Goal: Transaction & Acquisition: Purchase product/service

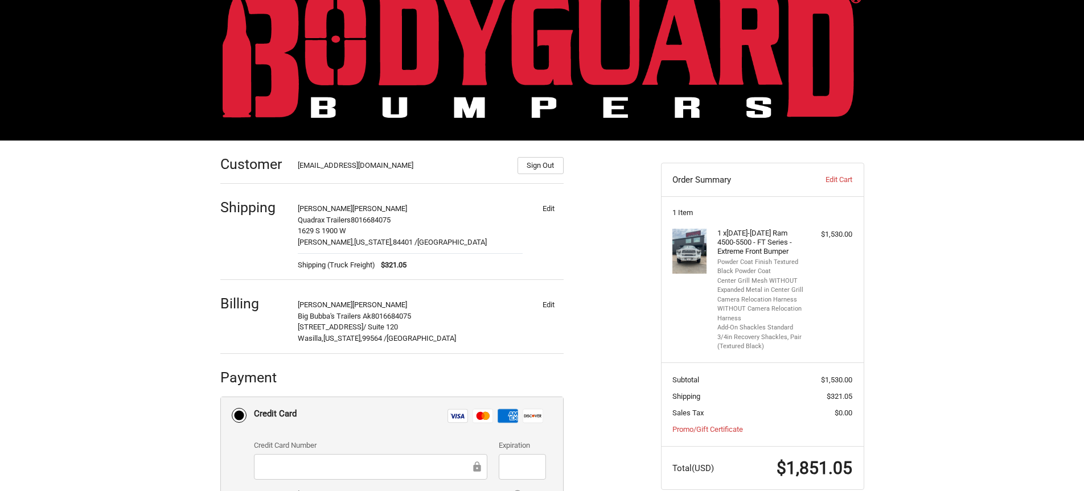
scroll to position [171, 0]
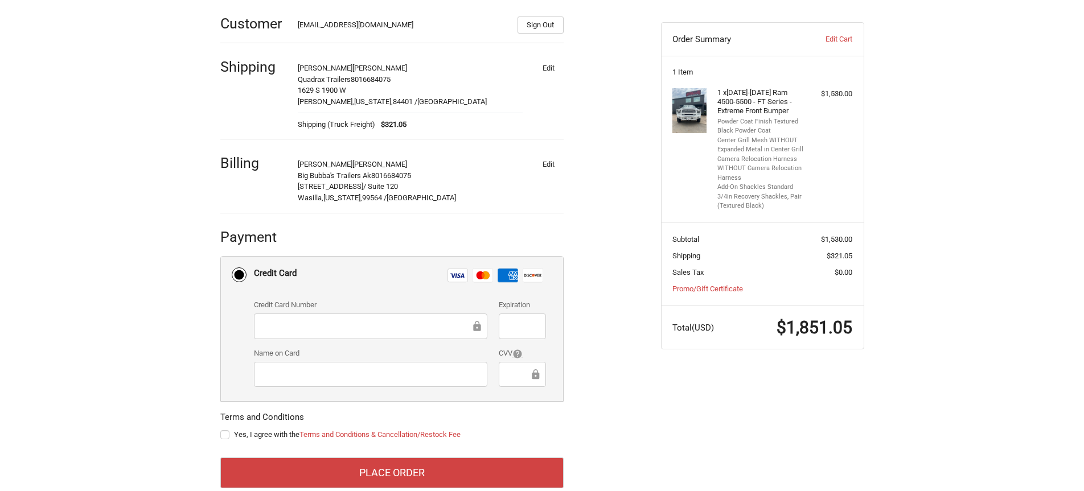
click at [323, 334] on div at bounding box center [370, 327] width 233 height 26
click at [709, 402] on div "Customer uttoak@gmail.com Sign Out Shipping Robert Jones Quadrax Trailers 80166…" at bounding box center [541, 256] width 683 height 513
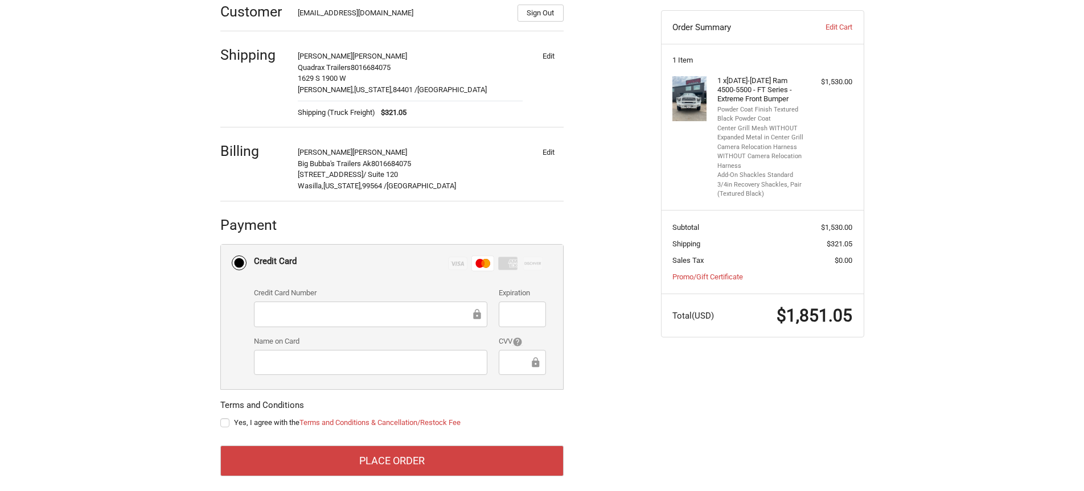
scroll to position [194, 0]
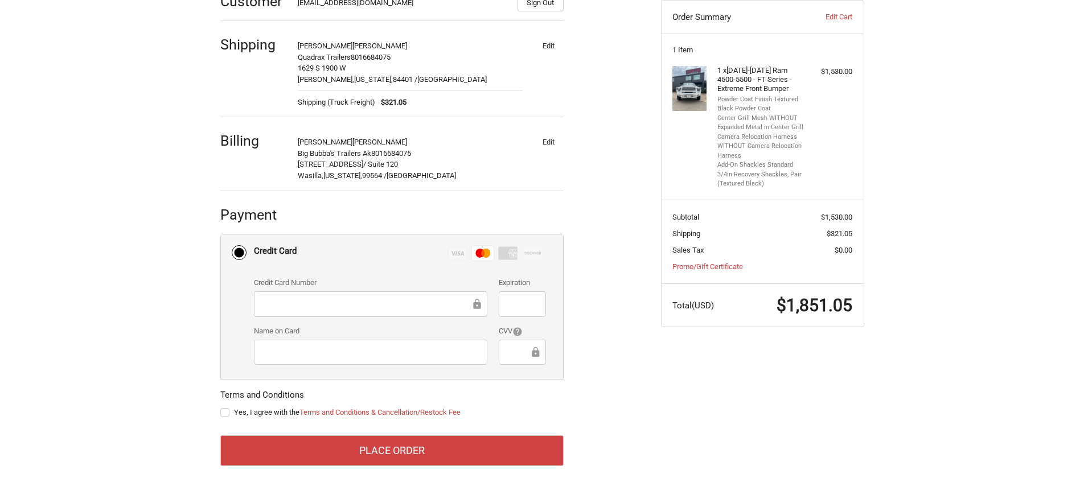
click at [224, 413] on label "Yes, I agree with the Terms and Conditions & Cancellation/Restock Fee" at bounding box center [391, 412] width 343 height 9
click at [221, 408] on input "Yes, I agree with the Terms and Conditions & Cancellation/Restock Fee" at bounding box center [220, 407] width 1 height 1
checkbox input "true"
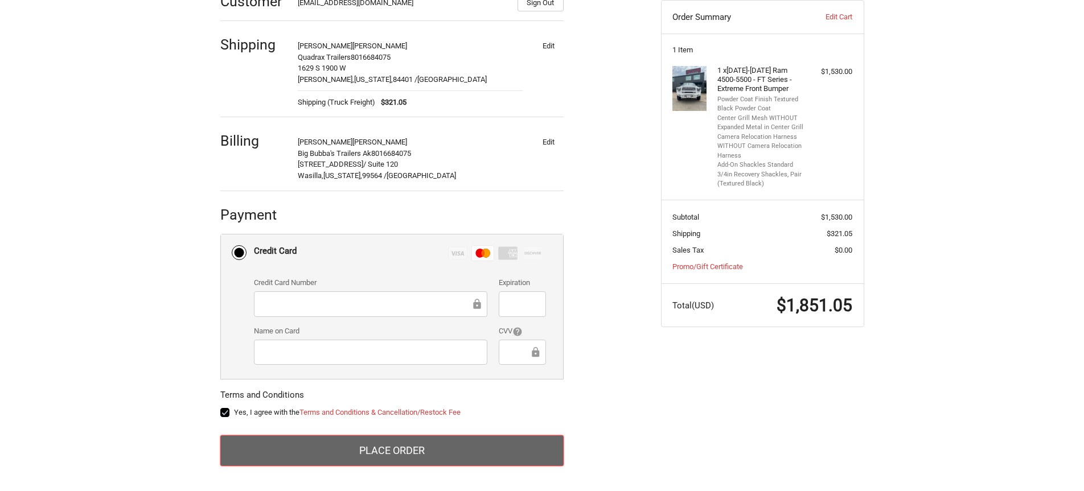
click at [352, 447] on button "Place Order" at bounding box center [391, 450] width 343 height 31
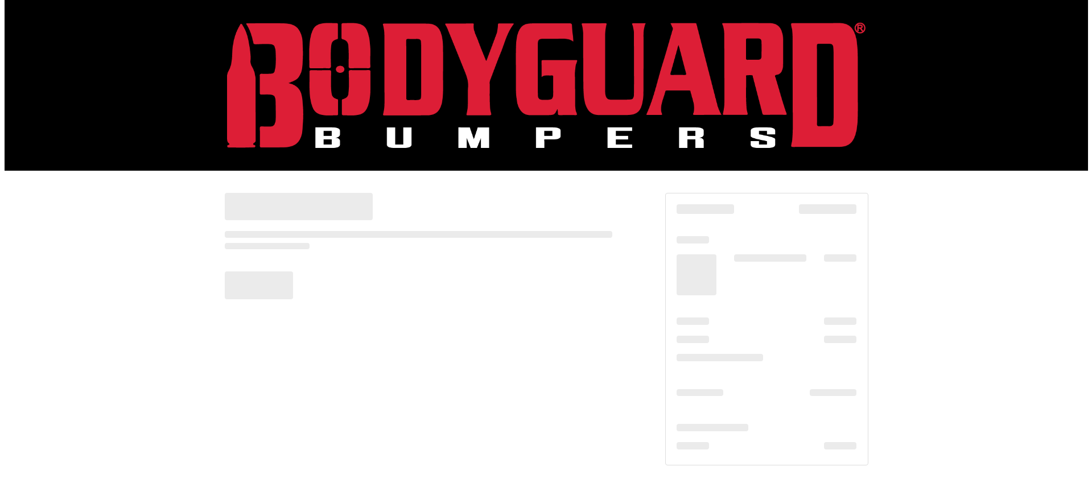
scroll to position [0, 0]
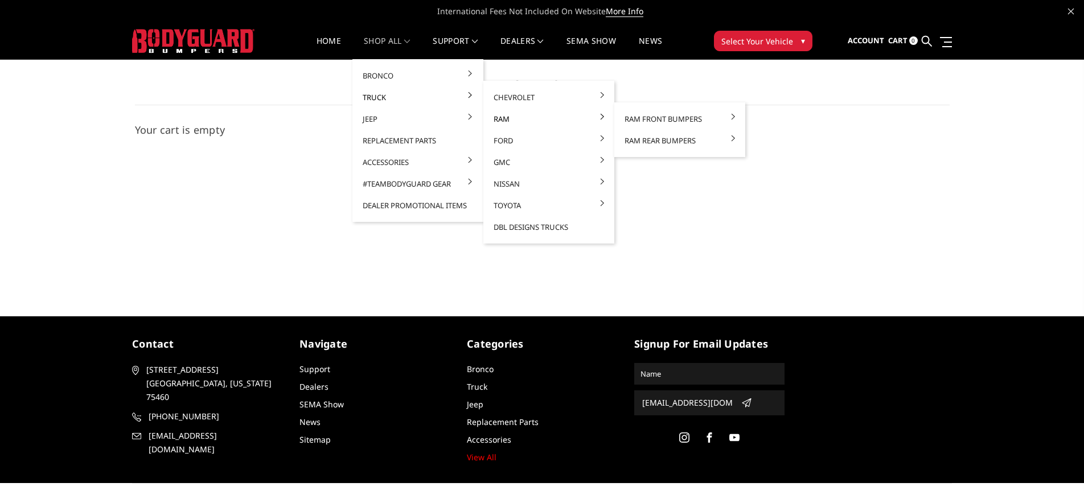
click at [502, 118] on link "Ram" at bounding box center [549, 119] width 122 height 22
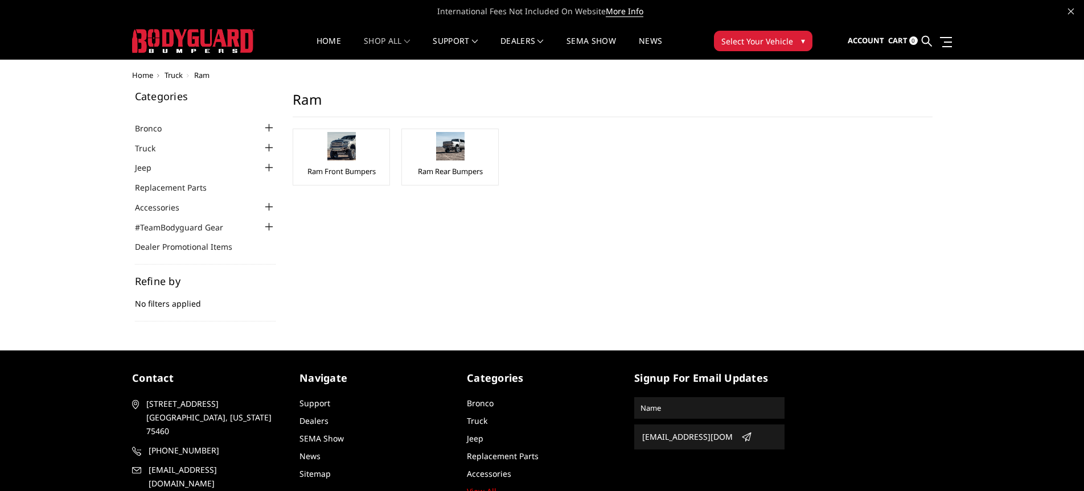
click at [640, 120] on main "Ram Ram Front Bumpers Ram Rear Bumpers" at bounding box center [612, 149] width 657 height 117
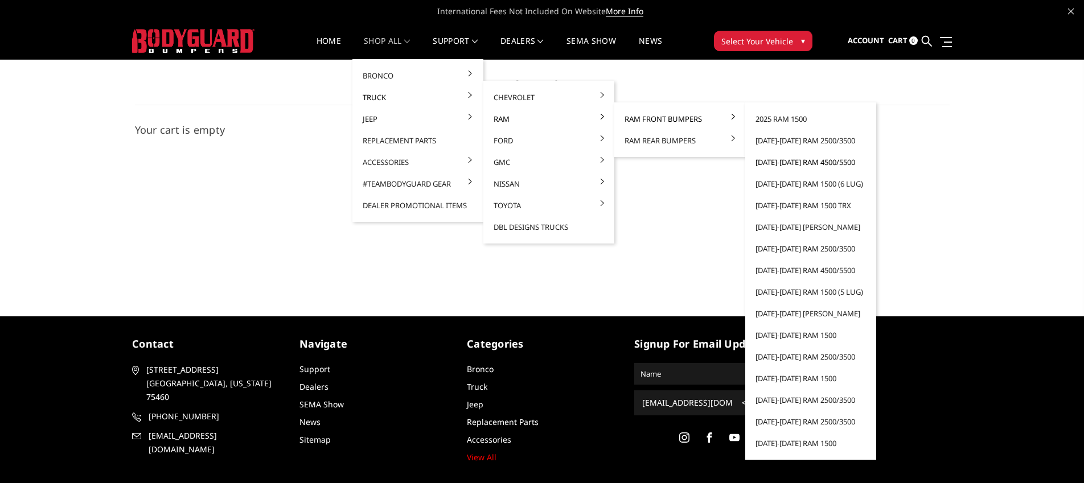
click at [781, 162] on link "[DATE]-[DATE] Ram 4500/5500" at bounding box center [811, 162] width 122 height 22
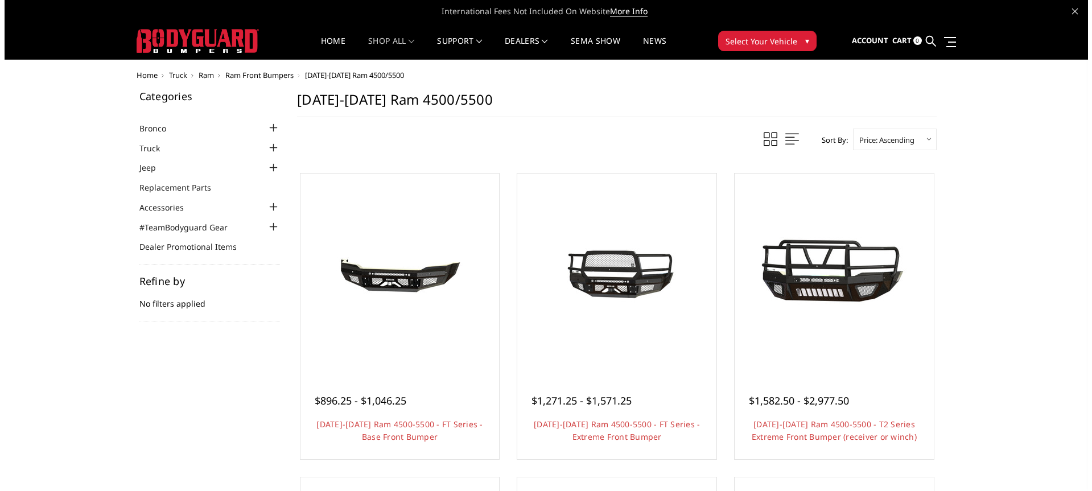
scroll to position [57, 0]
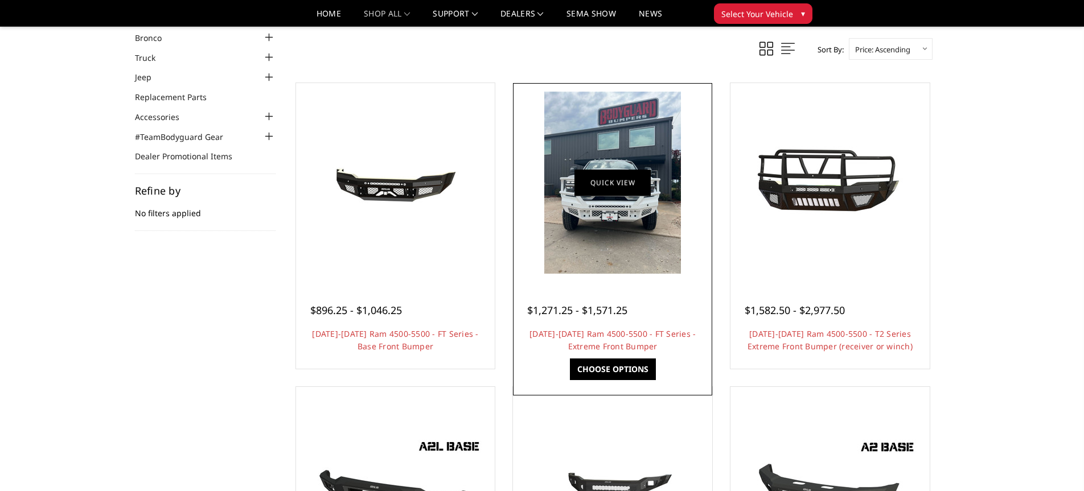
click at [628, 188] on link "Quick view" at bounding box center [612, 182] width 76 height 27
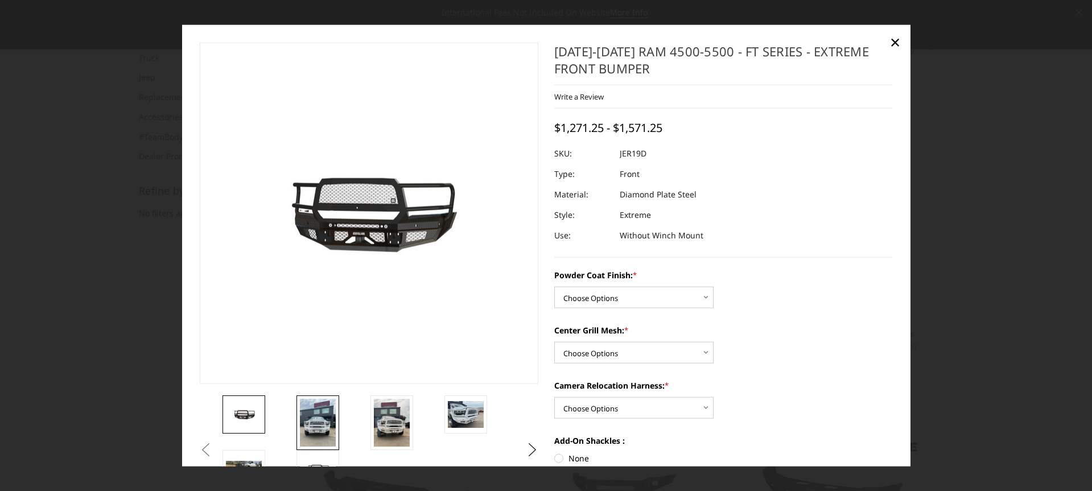
click at [313, 414] on img at bounding box center [318, 423] width 36 height 48
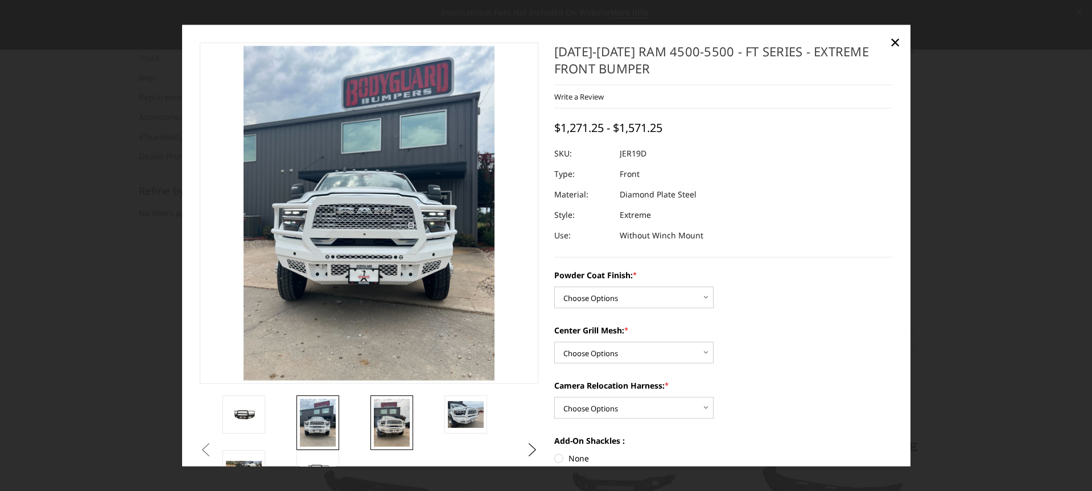
click at [391, 425] on img at bounding box center [392, 423] width 36 height 48
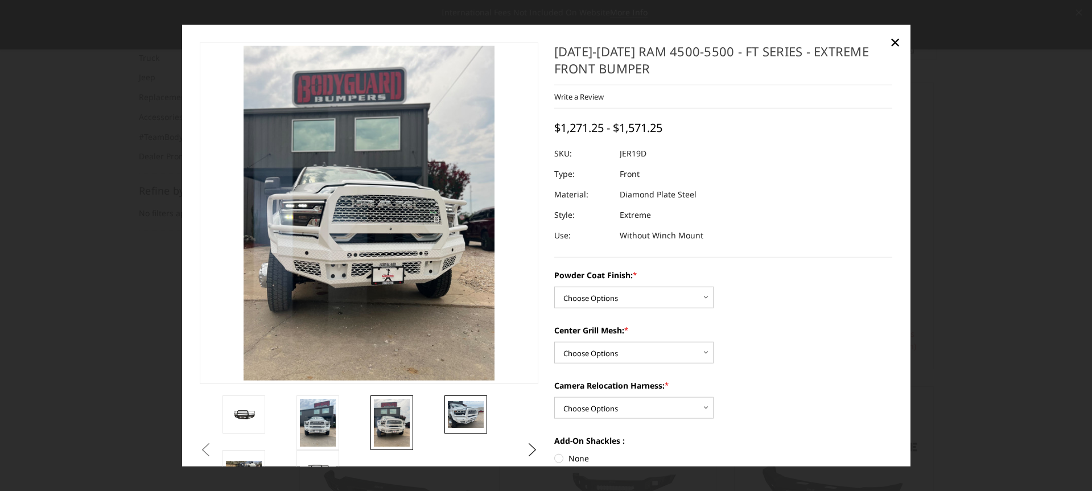
click at [463, 413] on img at bounding box center [466, 414] width 36 height 27
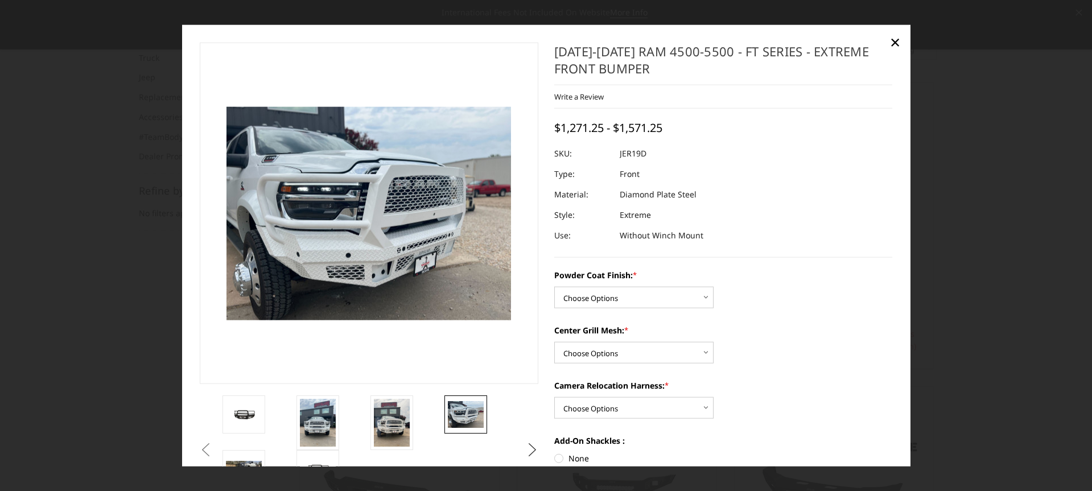
click at [531, 451] on button "Next" at bounding box center [532, 450] width 17 height 17
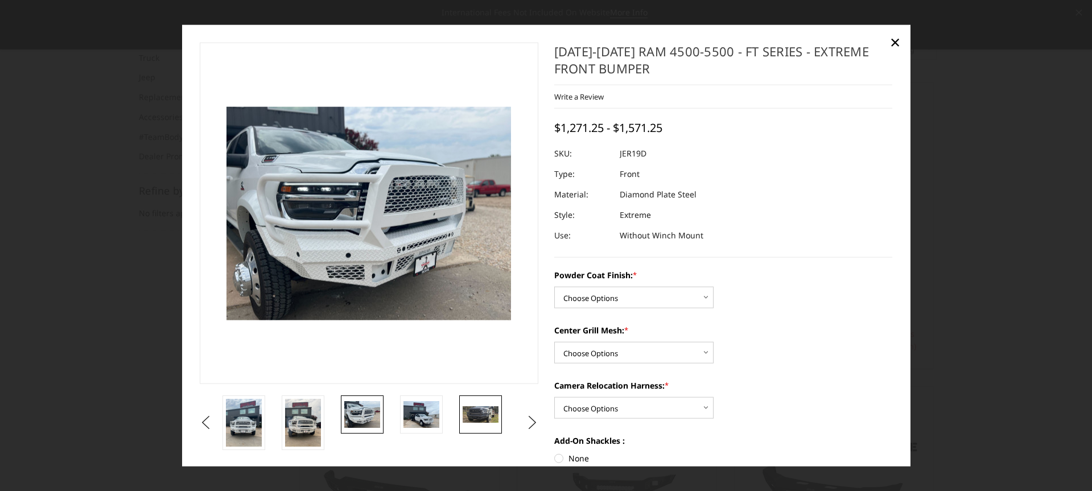
click at [483, 410] on img at bounding box center [481, 414] width 36 height 17
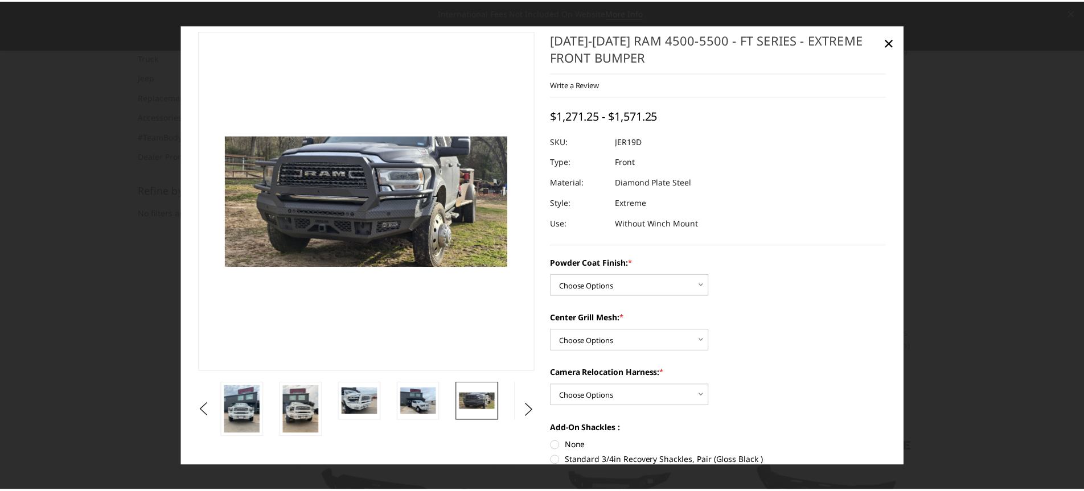
scroll to position [0, 0]
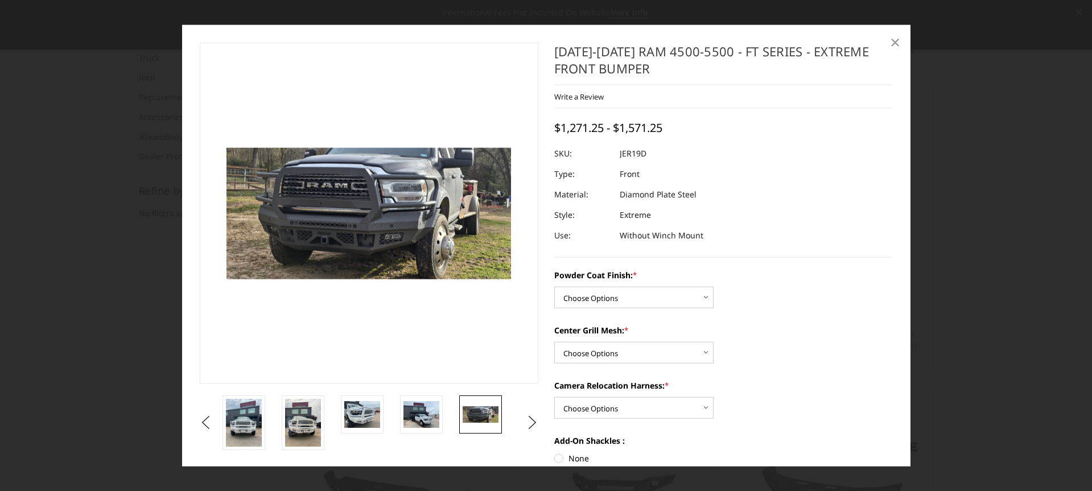
click at [893, 42] on span "×" at bounding box center [895, 42] width 10 height 24
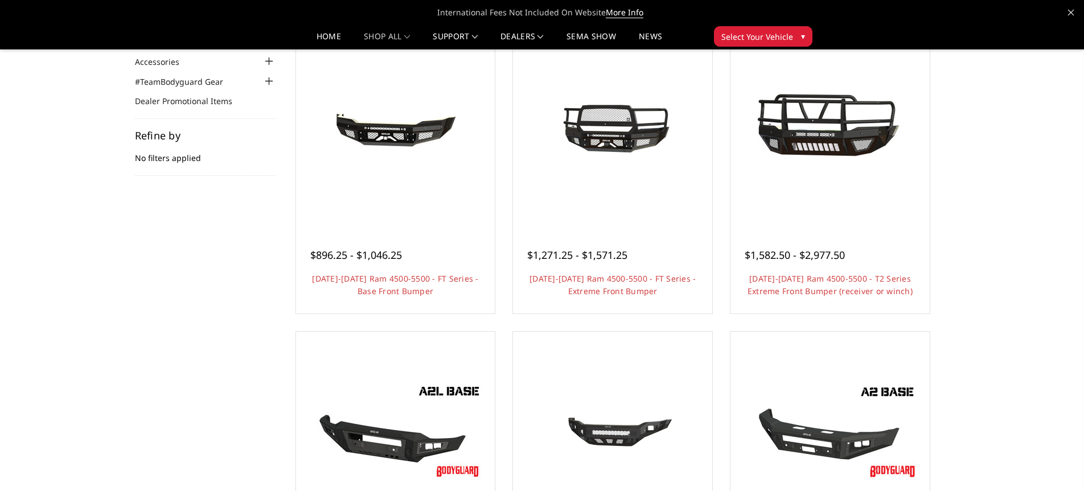
scroll to position [114, 0]
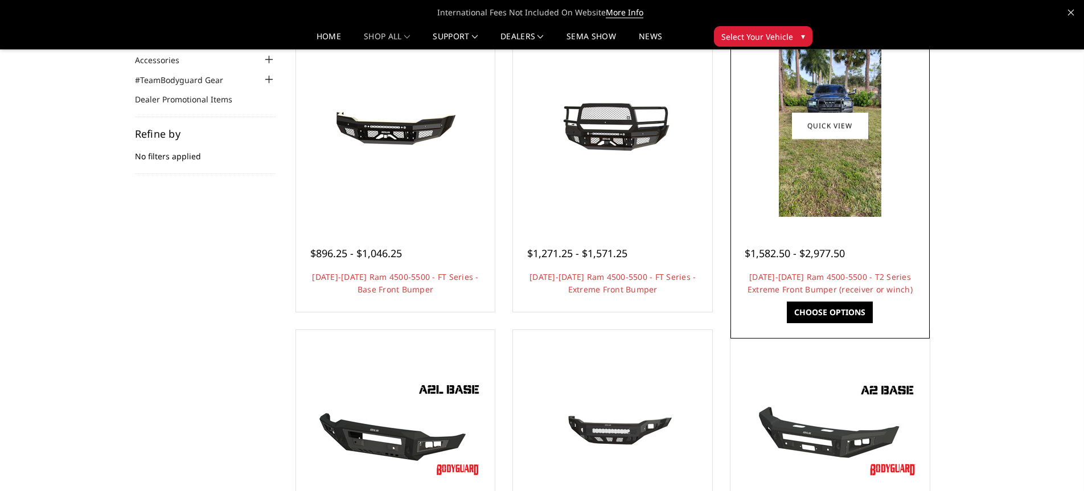
click at [834, 187] on img at bounding box center [830, 126] width 102 height 182
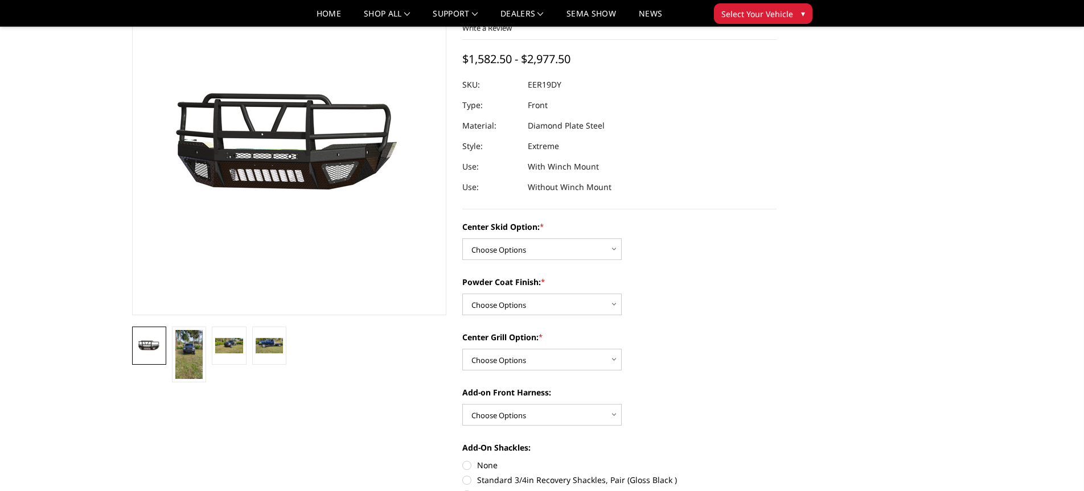
scroll to position [114, 0]
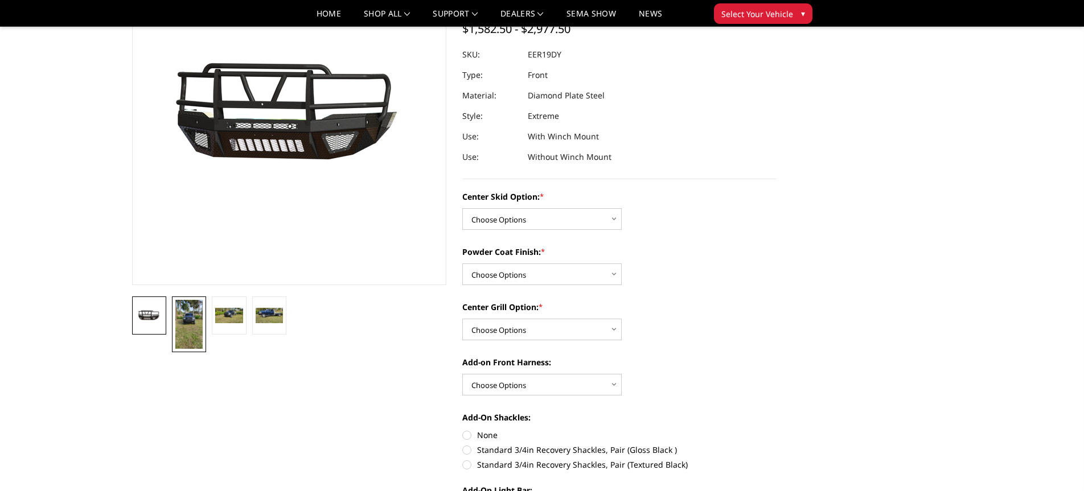
click at [187, 316] on img at bounding box center [188, 324] width 27 height 49
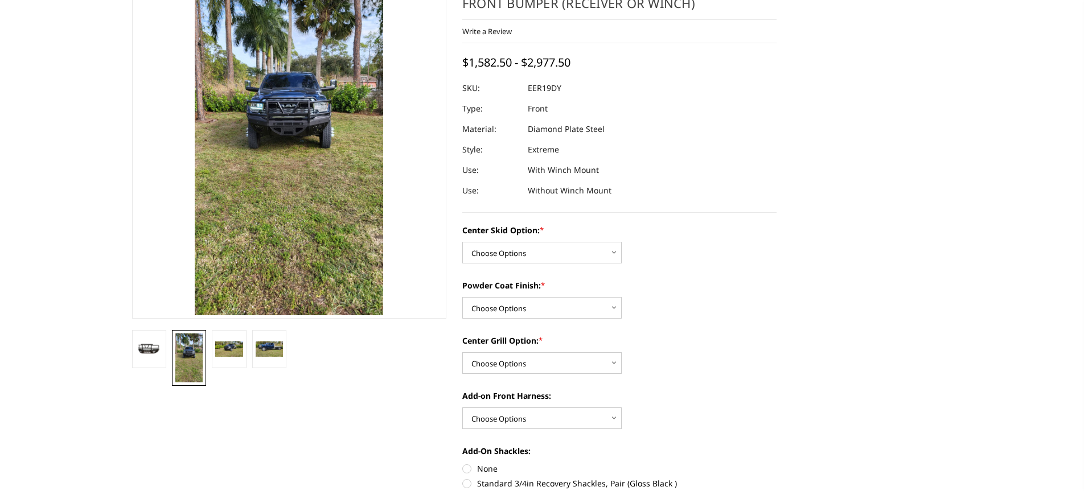
scroll to position [24, 0]
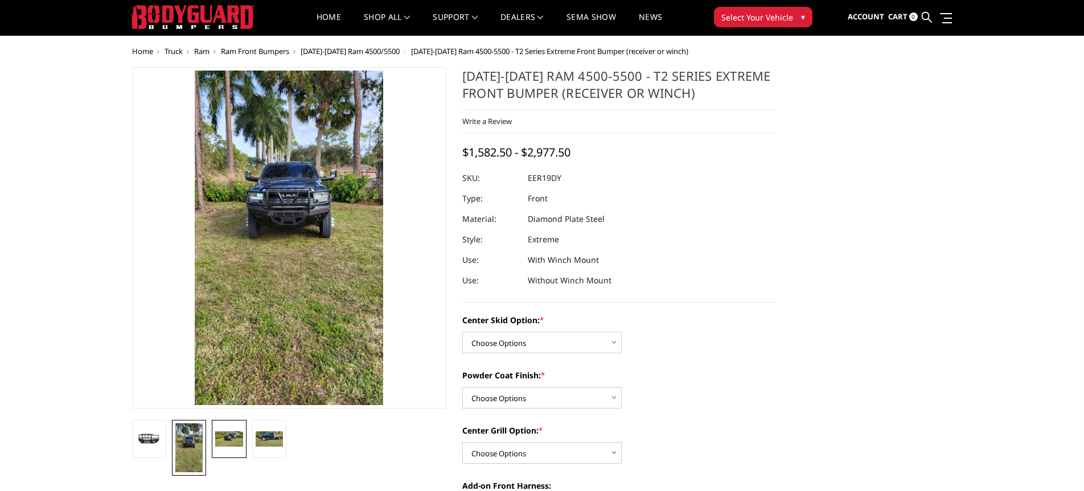
click at [233, 436] on img at bounding box center [228, 438] width 27 height 15
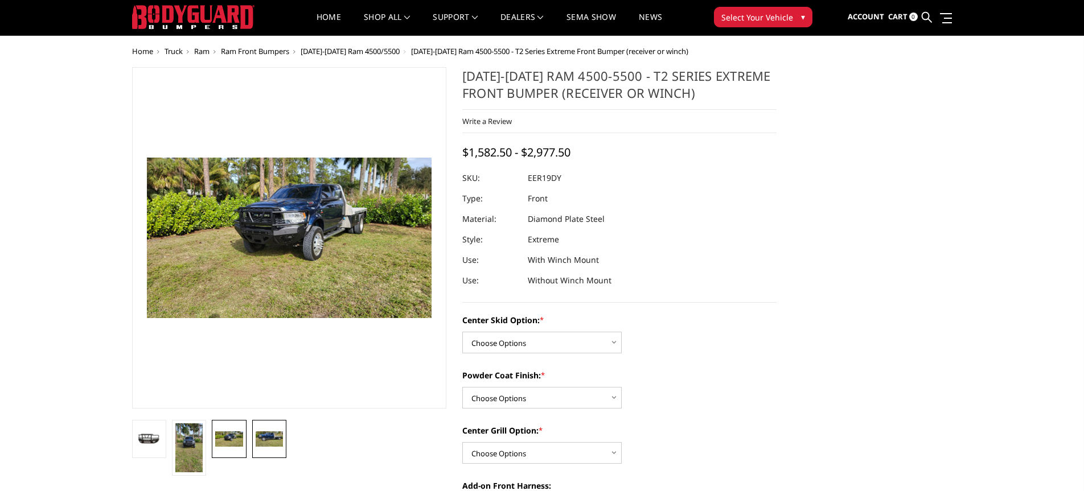
click at [268, 434] on img at bounding box center [269, 438] width 27 height 15
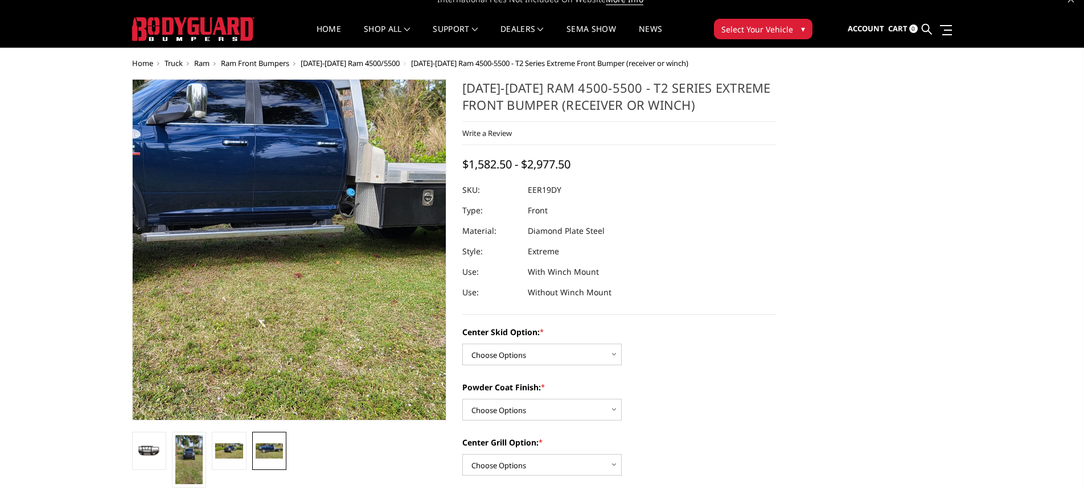
scroll to position [0, 0]
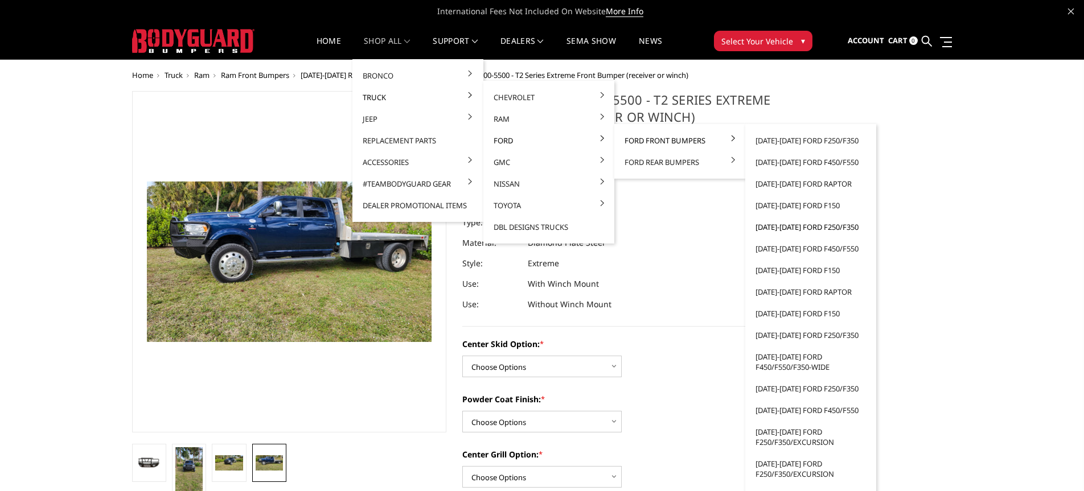
click at [790, 227] on link "[DATE]-[DATE] Ford F250/F350" at bounding box center [811, 227] width 122 height 22
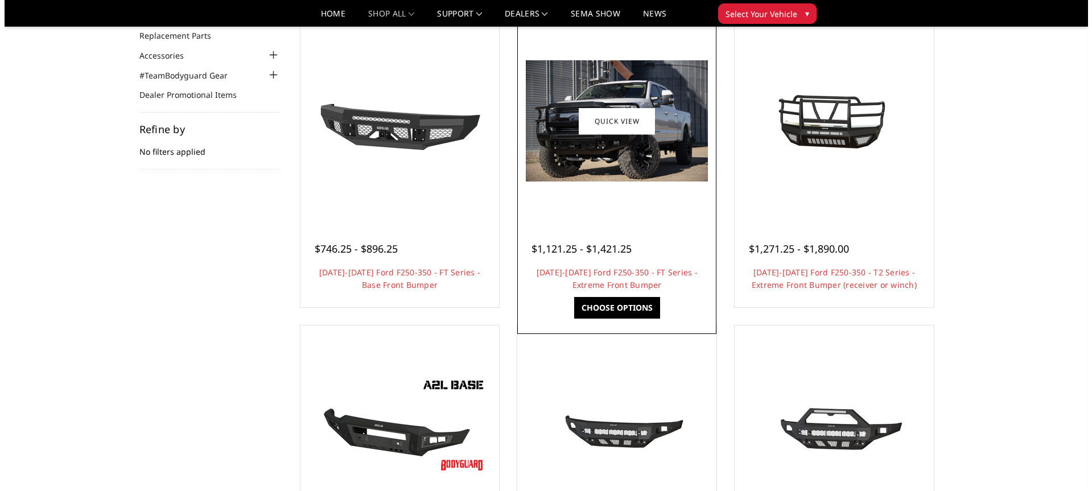
scroll to position [114, 0]
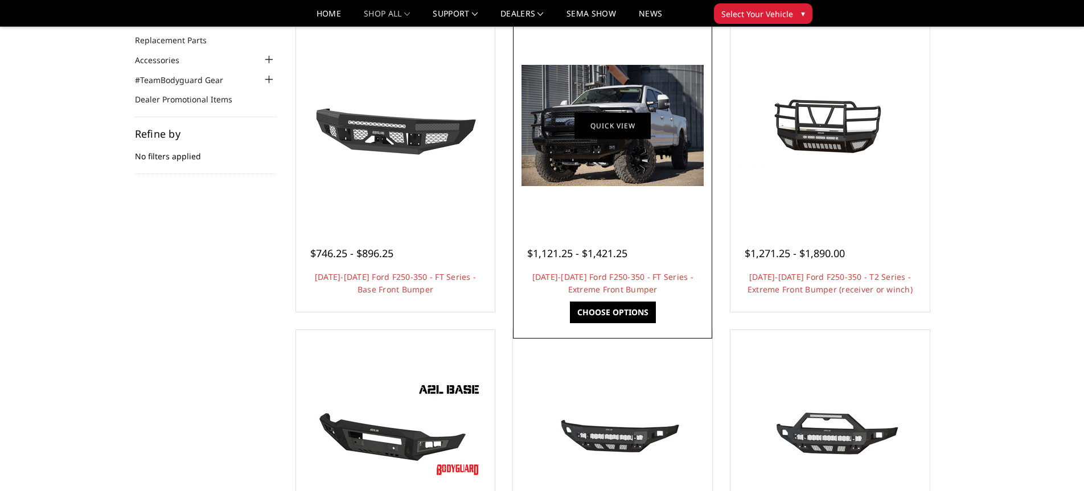
click at [611, 124] on link "Quick view" at bounding box center [612, 125] width 76 height 27
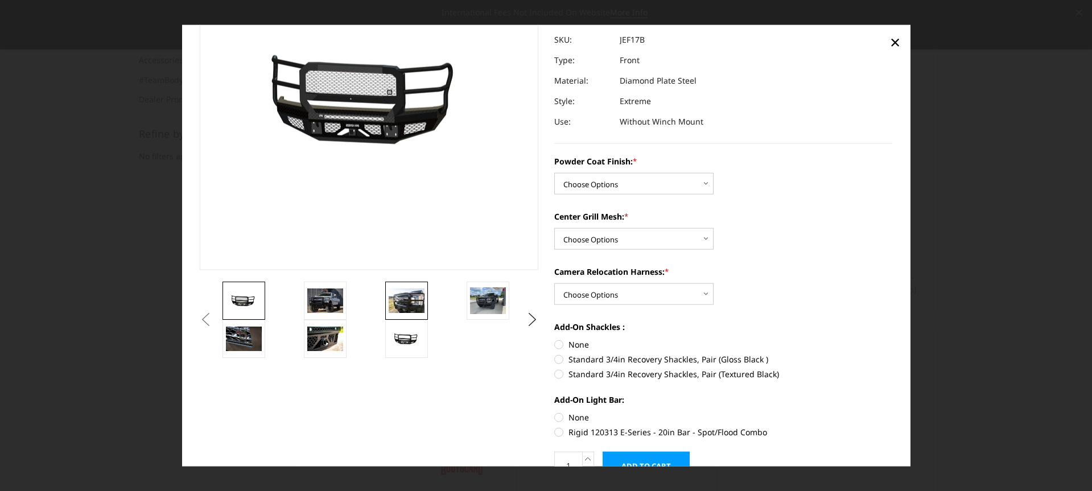
click at [402, 300] on img at bounding box center [407, 301] width 36 height 24
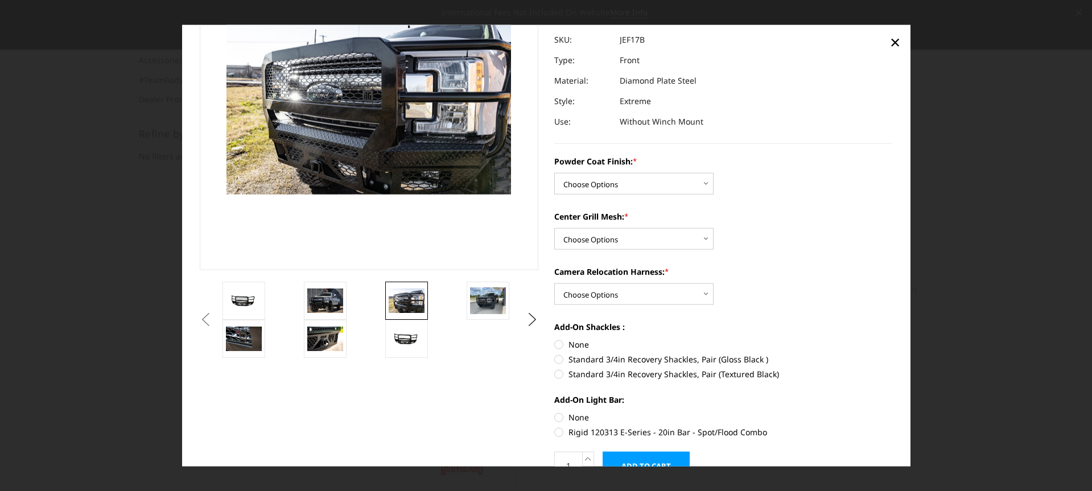
scroll to position [87, 0]
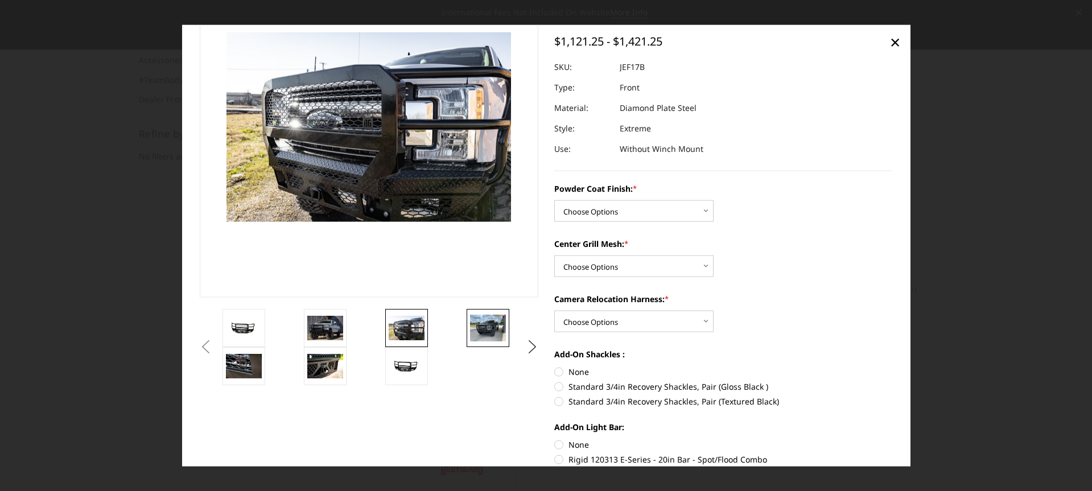
click at [494, 329] on img at bounding box center [488, 328] width 36 height 27
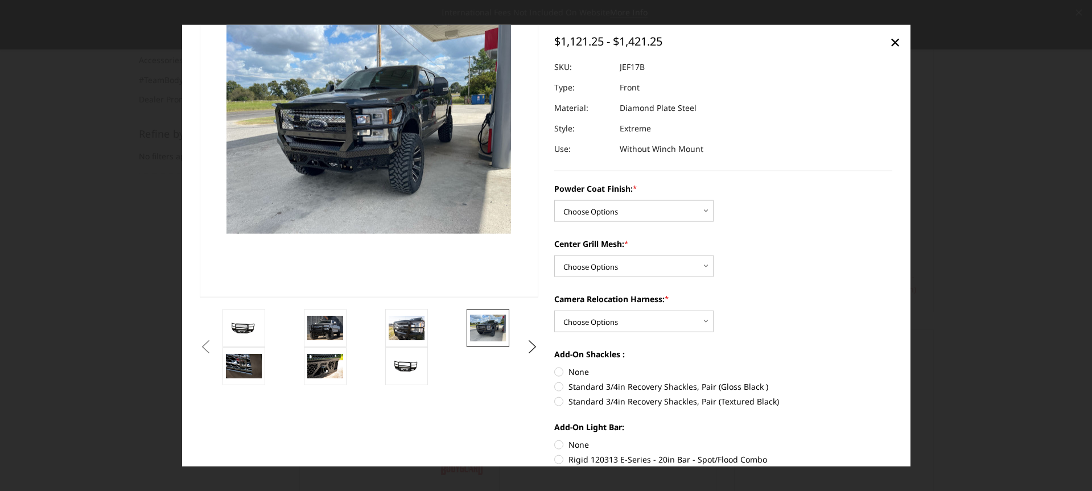
scroll to position [75, 0]
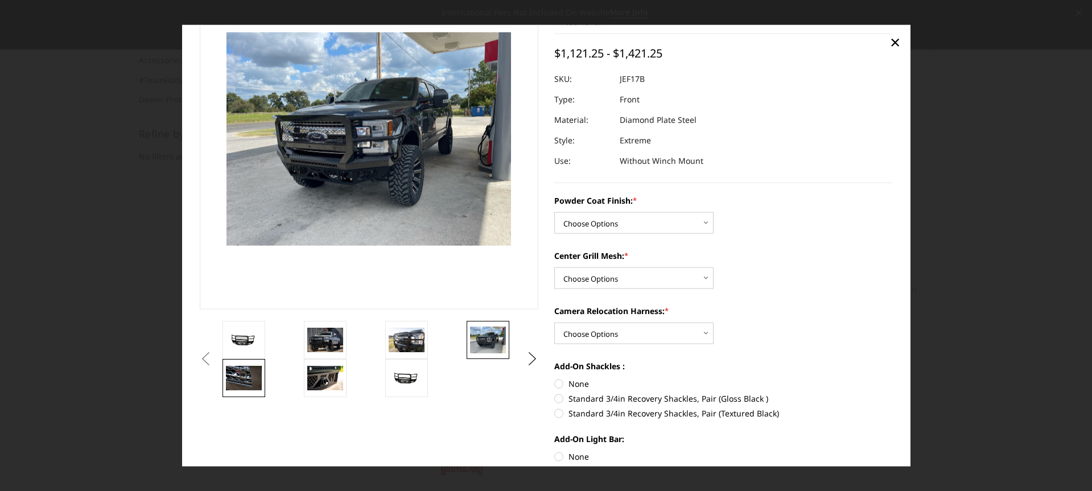
click at [241, 375] on img at bounding box center [244, 378] width 36 height 24
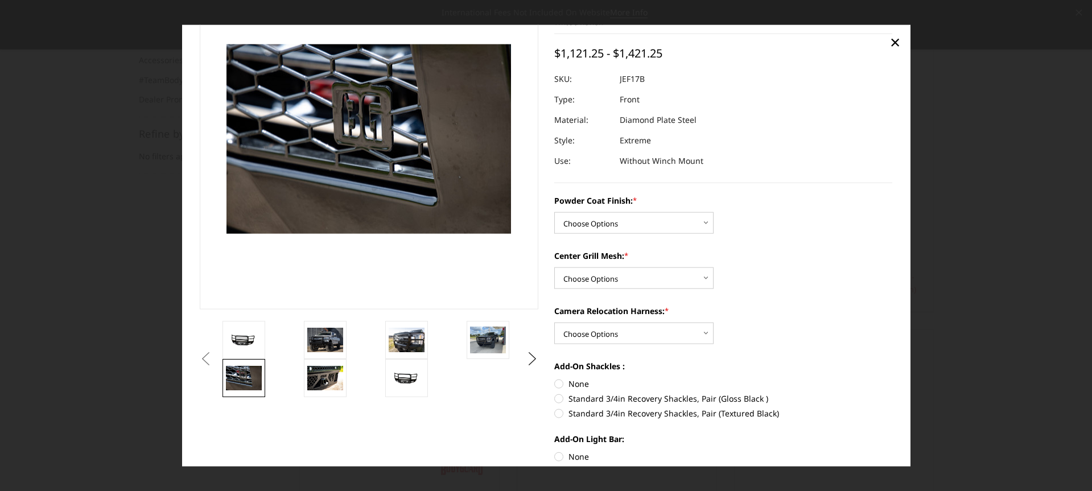
scroll to position [87, 0]
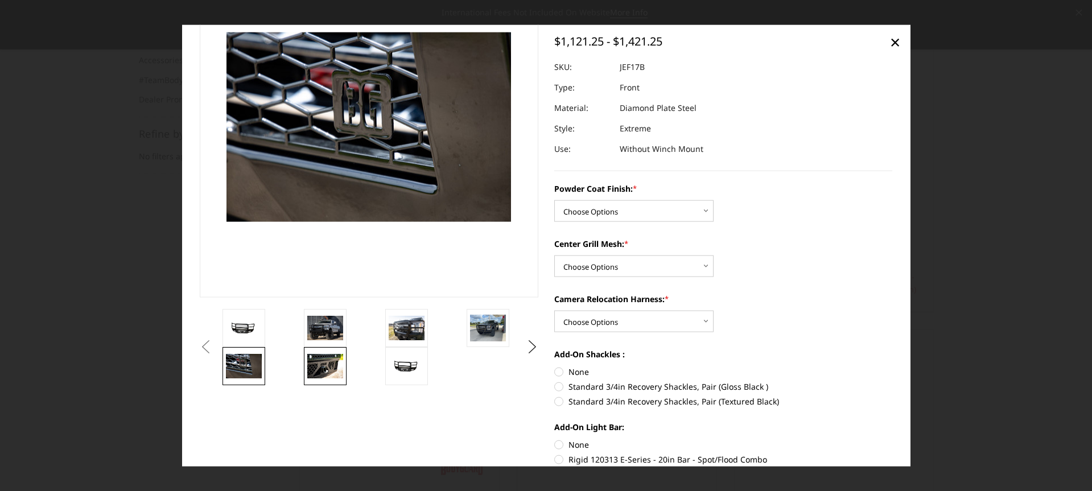
click at [316, 360] on img at bounding box center [325, 366] width 36 height 24
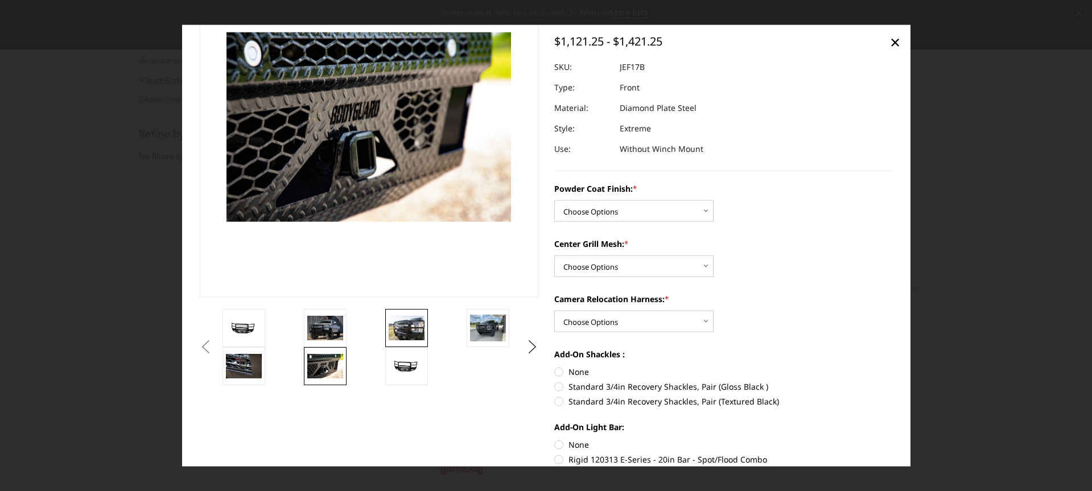
click at [410, 334] on img at bounding box center [407, 328] width 36 height 24
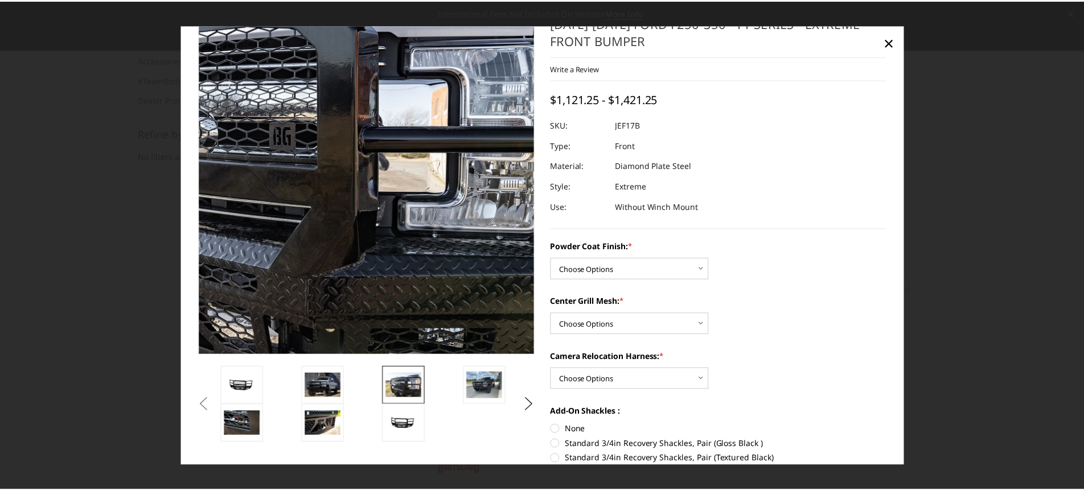
scroll to position [57, 0]
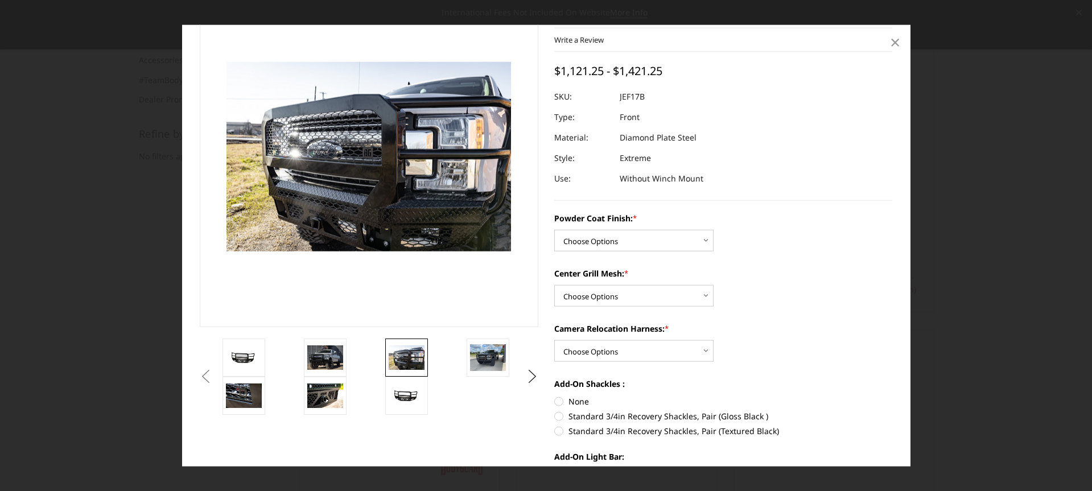
click at [893, 47] on span "×" at bounding box center [895, 42] width 10 height 24
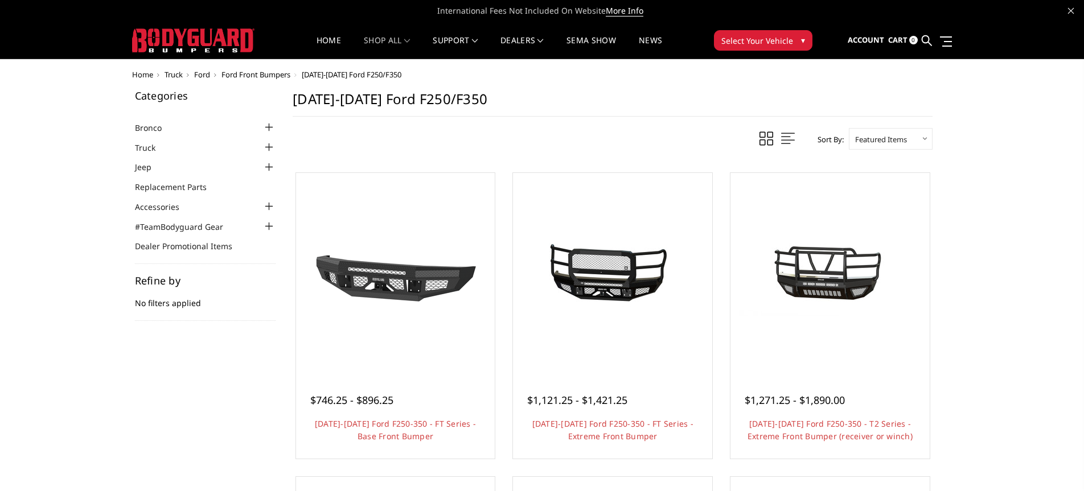
scroll to position [0, 0]
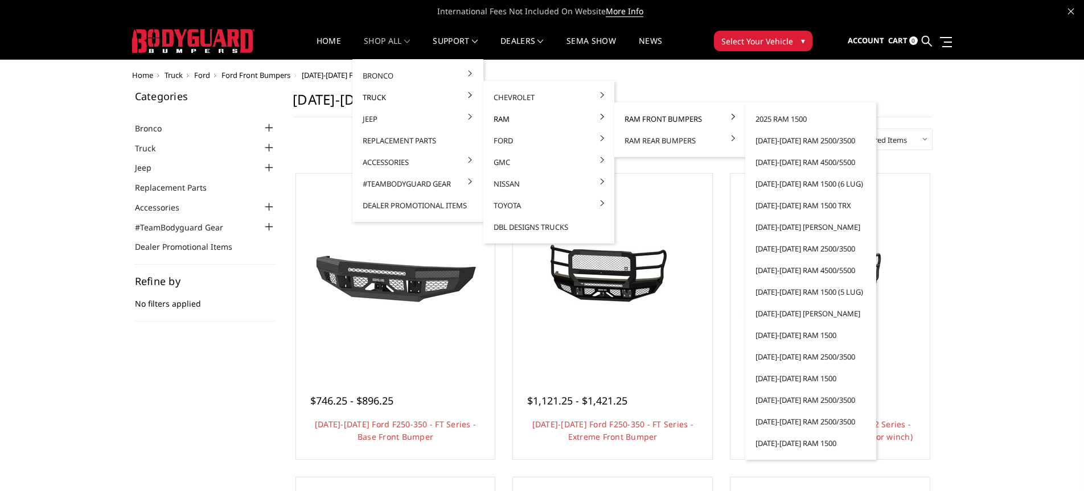
click at [639, 116] on link "Ram Front Bumpers" at bounding box center [680, 119] width 122 height 22
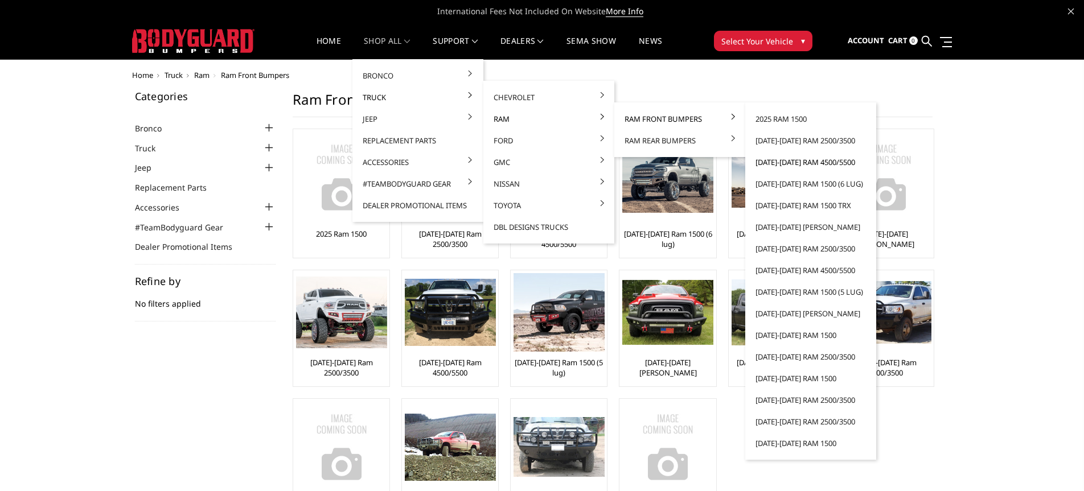
click at [784, 161] on link "[DATE]-[DATE] Ram 4500/5500" at bounding box center [811, 162] width 122 height 22
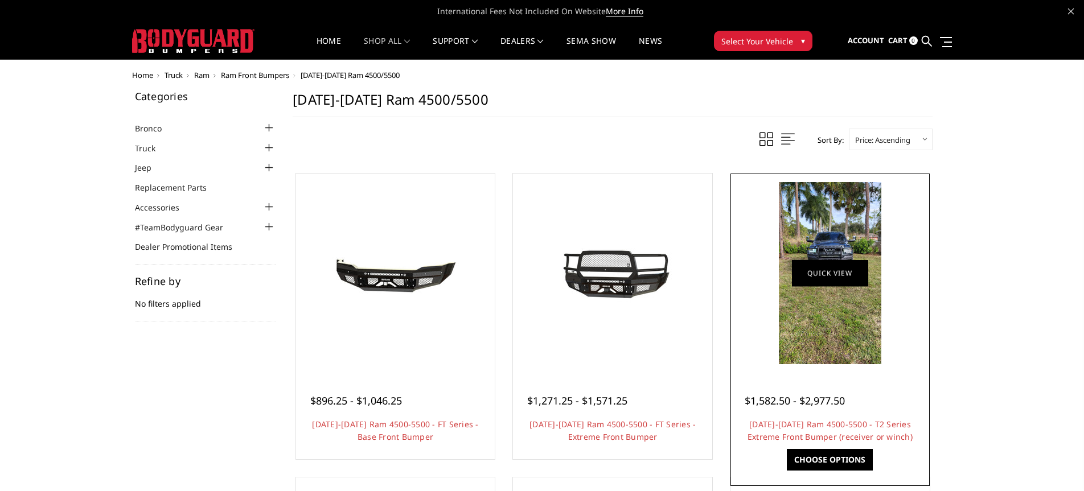
click at [820, 279] on link "Quick view" at bounding box center [830, 273] width 76 height 27
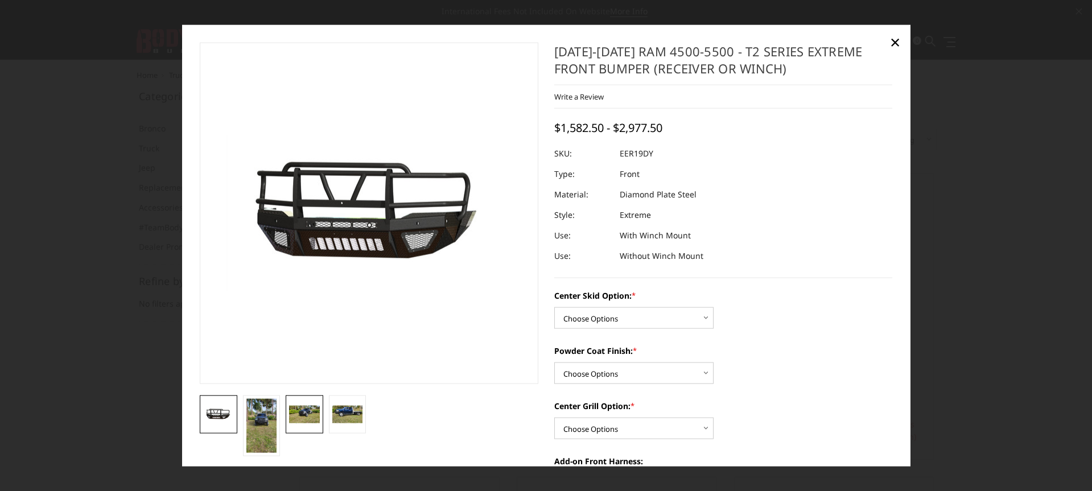
click at [296, 412] on img at bounding box center [304, 414] width 31 height 17
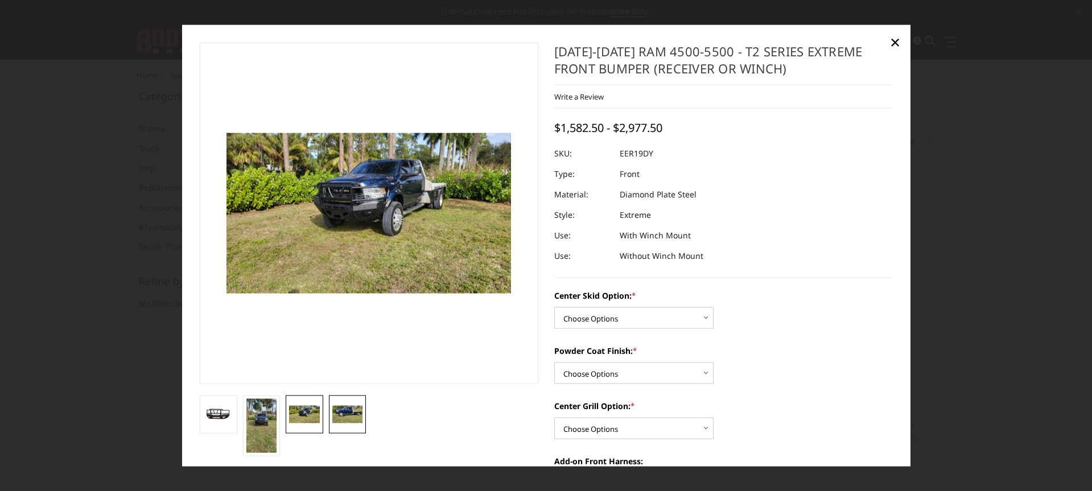
click at [343, 413] on img at bounding box center [347, 414] width 31 height 17
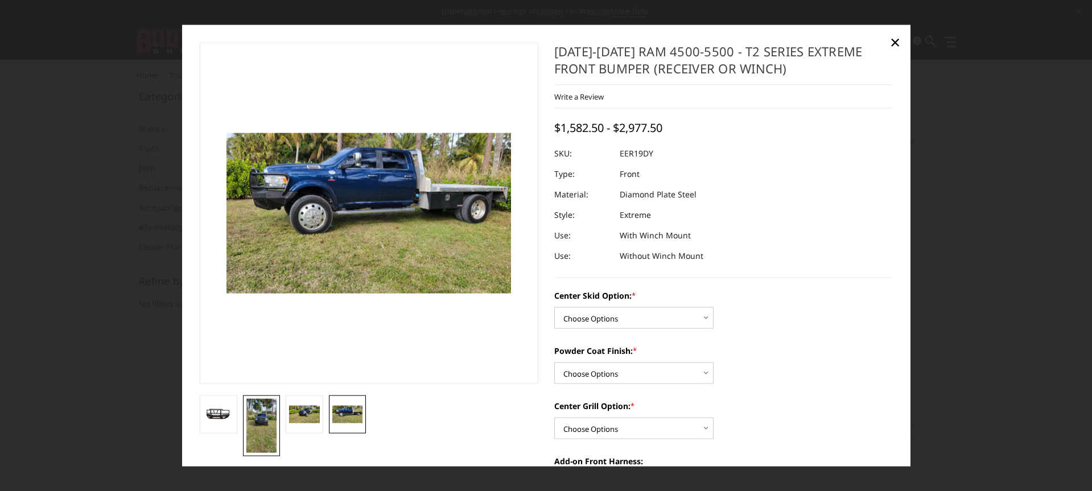
click at [262, 422] on img at bounding box center [261, 426] width 31 height 54
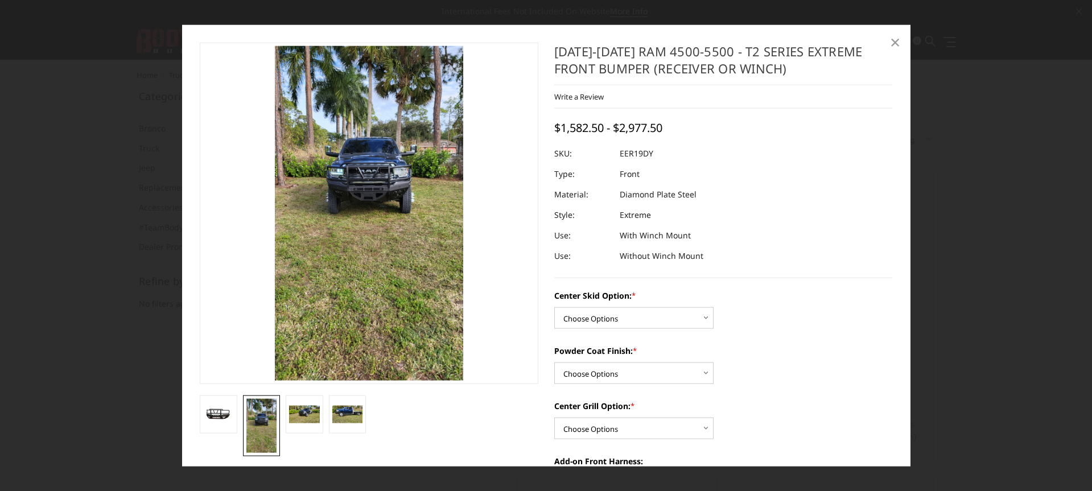
click at [896, 42] on span "×" at bounding box center [895, 42] width 10 height 24
